Goal: Understand process/instructions: Learn how to perform a task or action

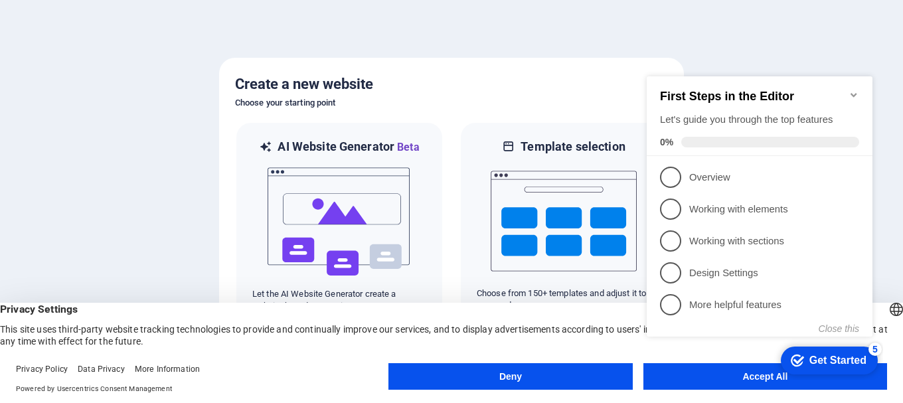
click div "checkmark Get Started 5 First Steps in the Editor Let's guide you through the t…"
click at [809, 358] on div "Get Started" at bounding box center [837, 361] width 57 height 12
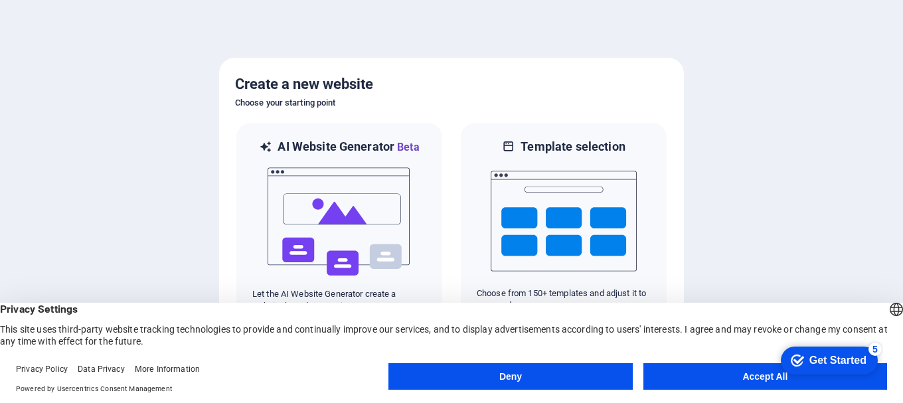
click at [797, 354] on icon "checkmark" at bounding box center [797, 360] width 13 height 13
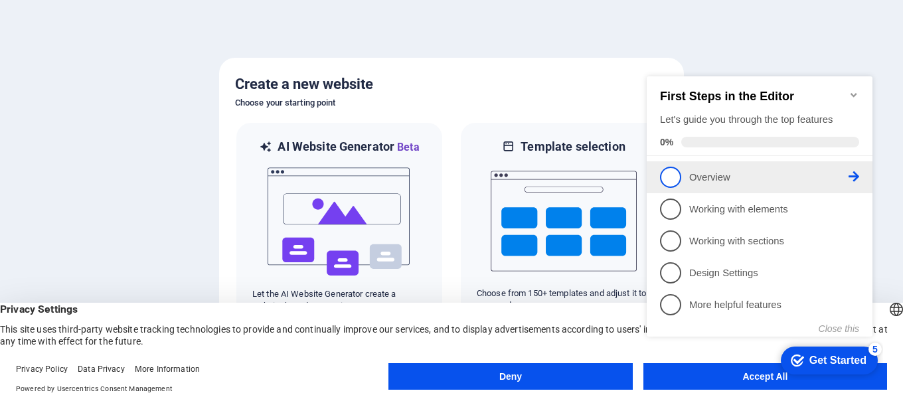
click at [670, 177] on span "1" at bounding box center [670, 177] width 21 height 21
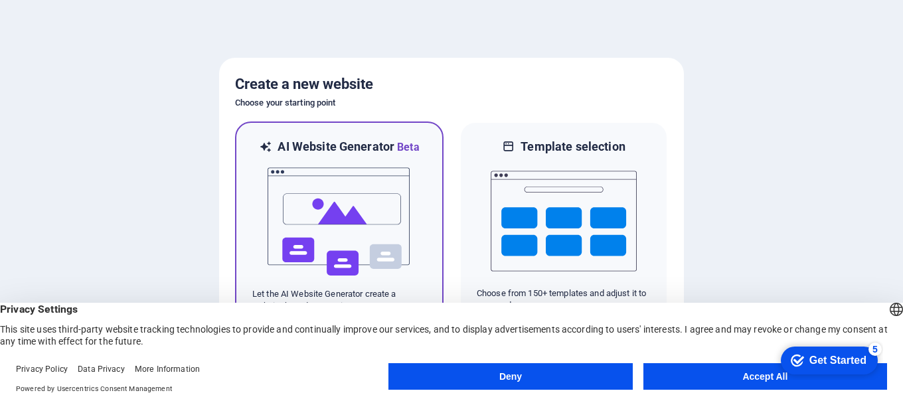
click at [369, 215] on img at bounding box center [339, 221] width 146 height 133
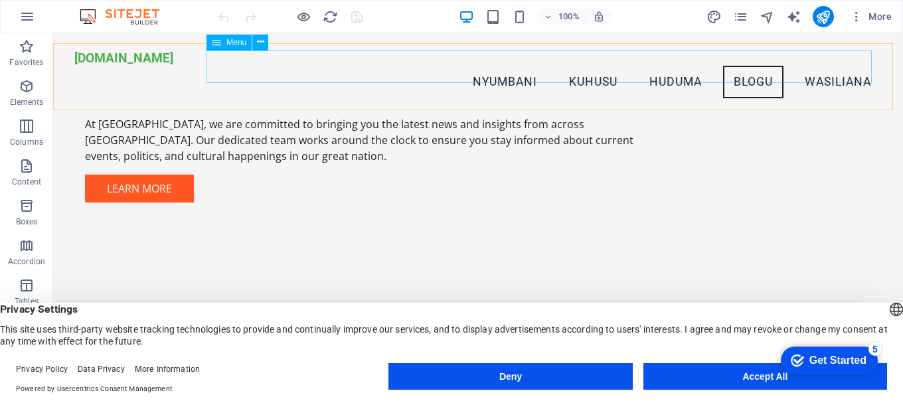
scroll to position [998, 0]
